Goal: Check status: Check status

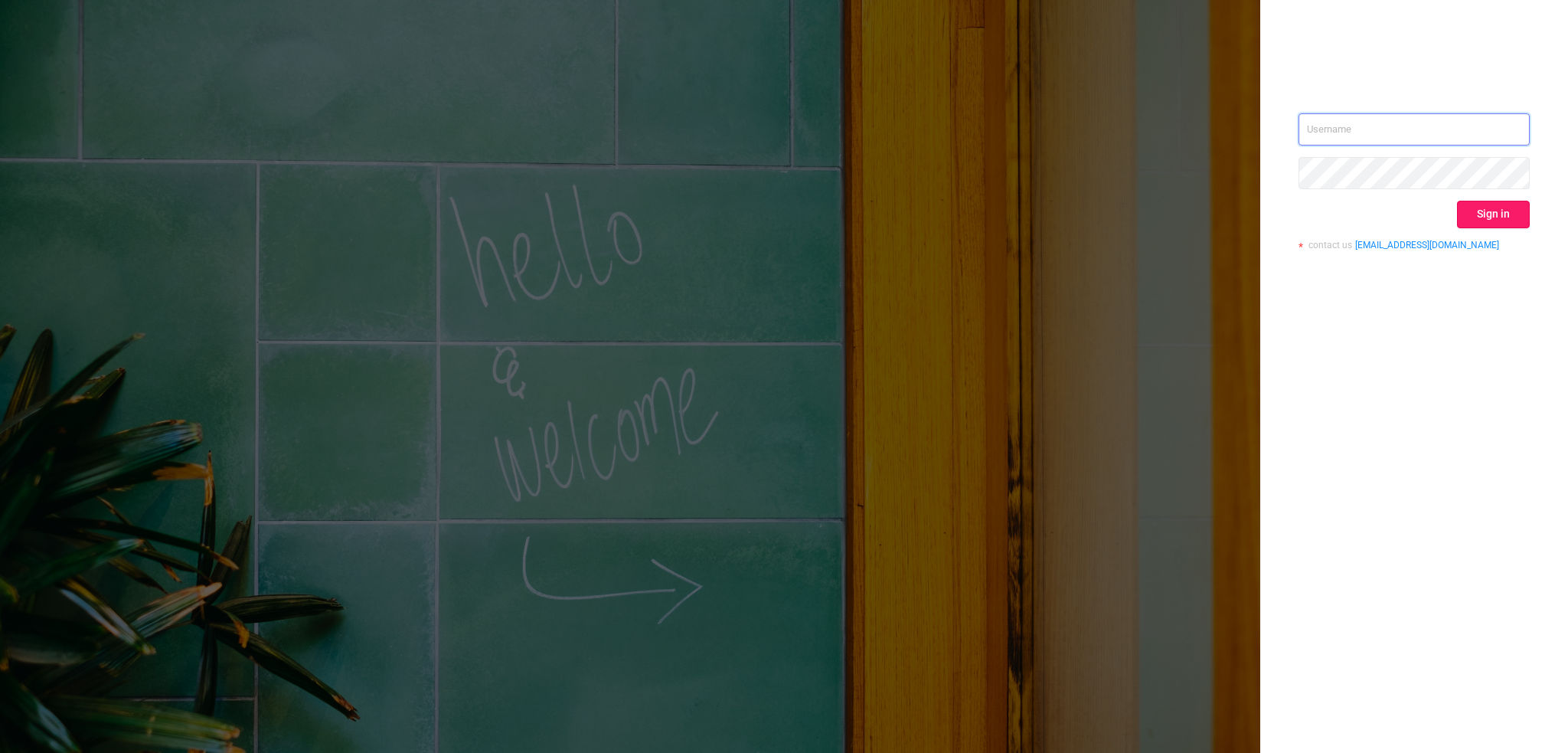
type input "[PERSON_NAME][EMAIL_ADDRESS][DOMAIN_NAME]"
click at [1475, 223] on button "Sign in" at bounding box center [1493, 214] width 73 height 27
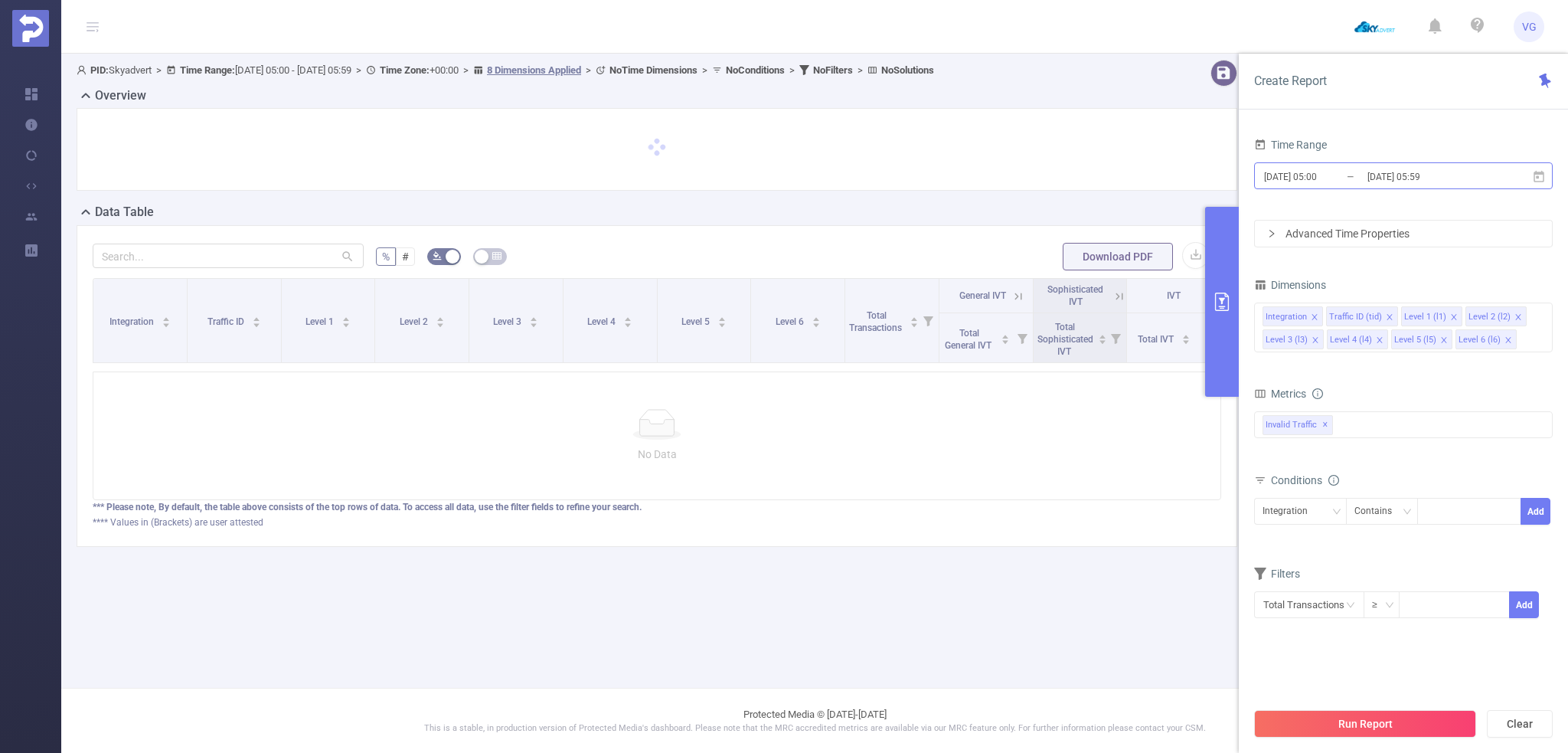
click at [1339, 172] on input "[DATE] 05:00" at bounding box center [1325, 176] width 124 height 21
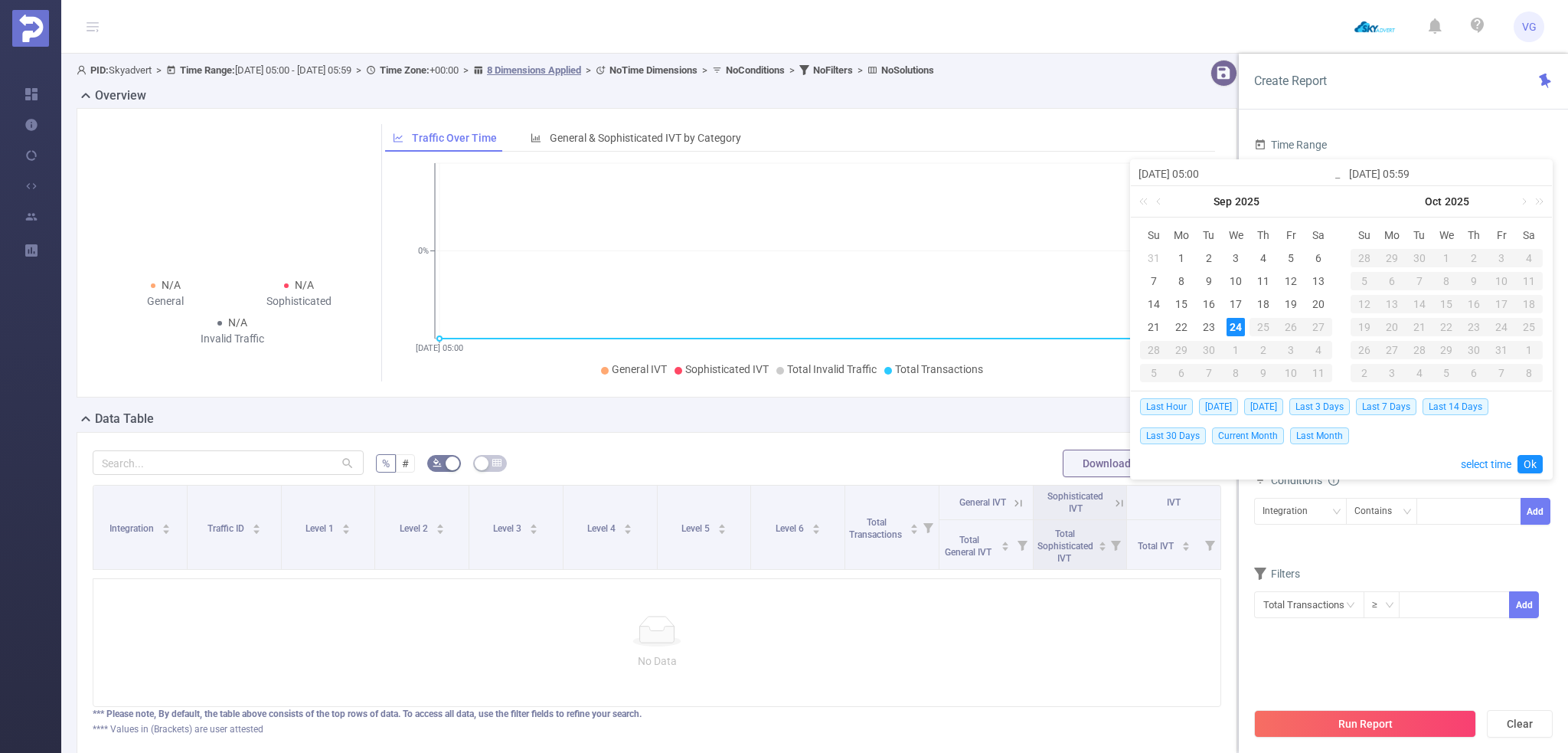
click at [1235, 326] on div "24" at bounding box center [1235, 326] width 18 height 18
click at [1222, 408] on span "[DATE]" at bounding box center [1217, 406] width 39 height 17
type input "[DATE] 00:00"
type input "[DATE] 23:59"
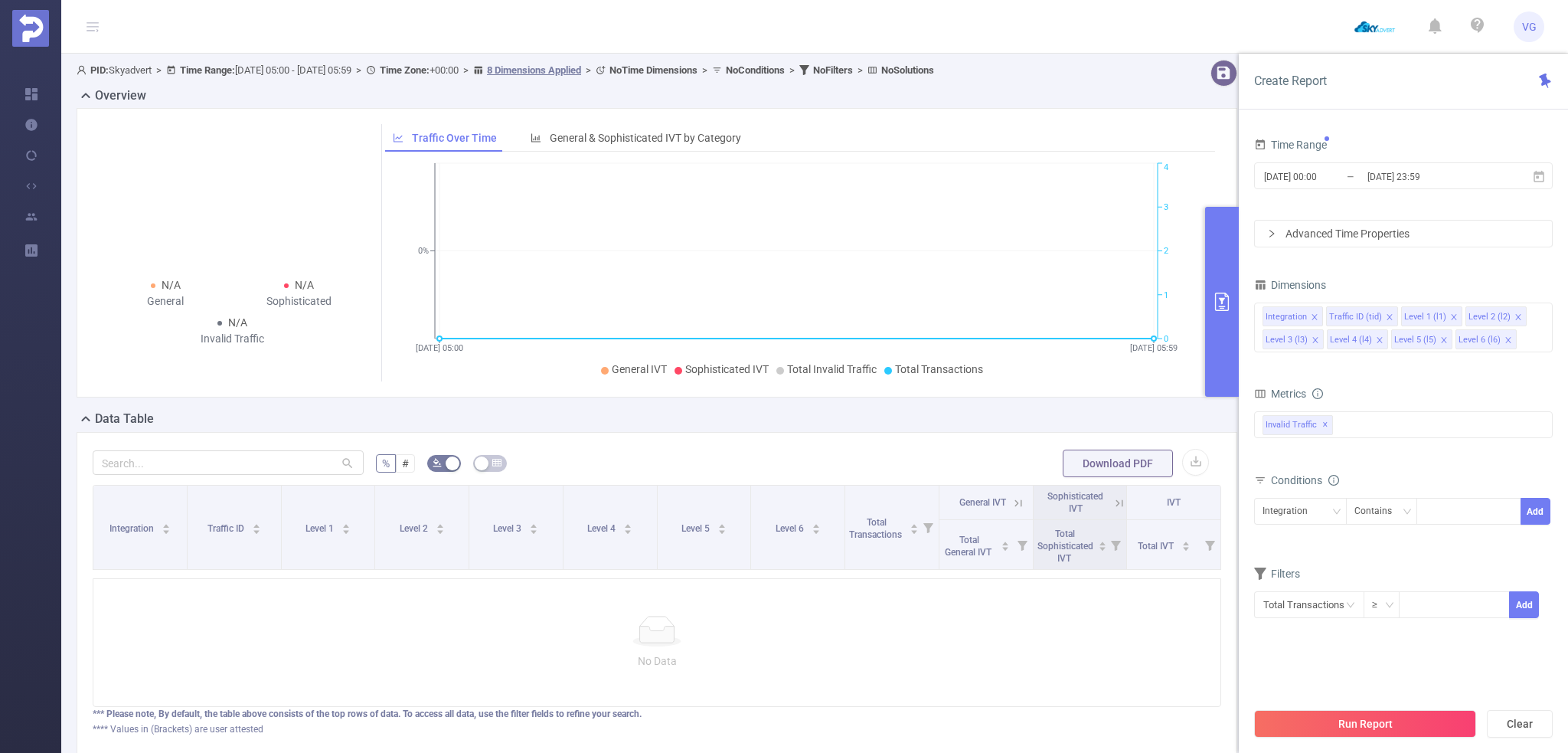
click at [1315, 231] on div "Advanced Time Properties" at bounding box center [1403, 234] width 297 height 26
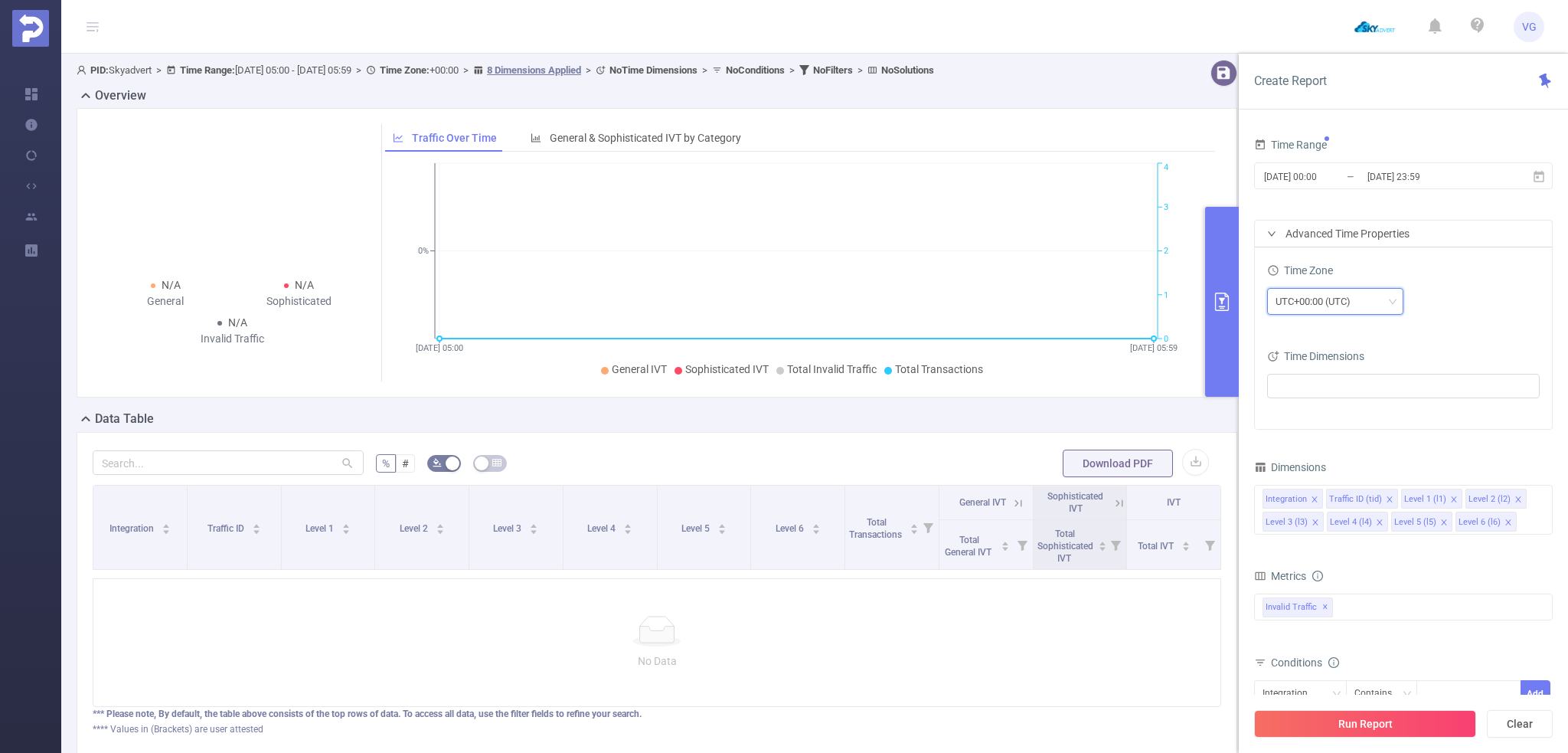
click at [1333, 290] on div "UTC+00:00 (UTC)" at bounding box center [1318, 301] width 86 height 25
click at [1315, 345] on li "UTC+03:00" at bounding box center [1334, 342] width 137 height 25
click at [1376, 525] on icon "icon: close" at bounding box center [1380, 522] width 8 height 8
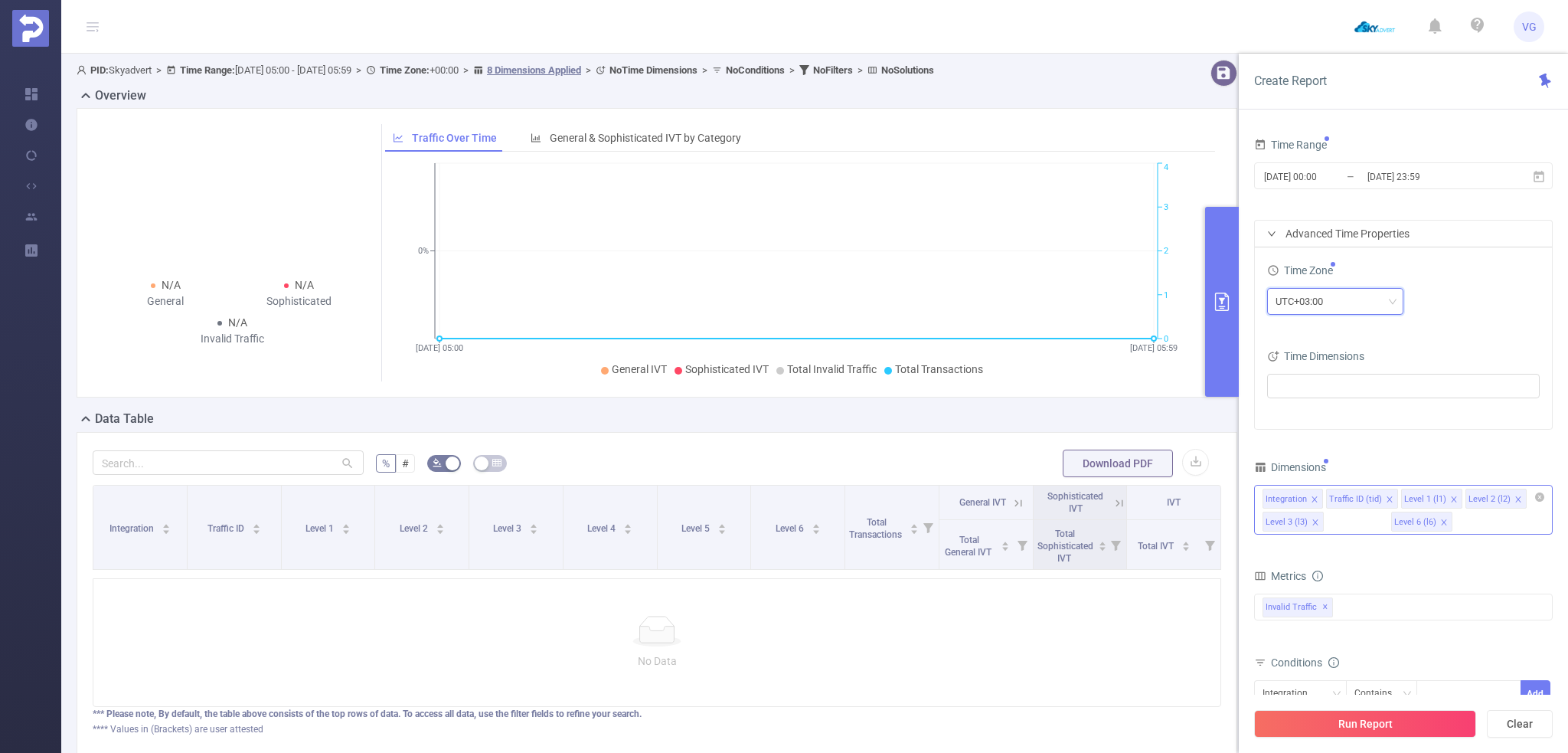
click at [1440, 525] on icon "icon: close" at bounding box center [1444, 522] width 8 height 8
click at [1365, 719] on button "Run Report" at bounding box center [1365, 723] width 222 height 27
